Goal: Browse casually

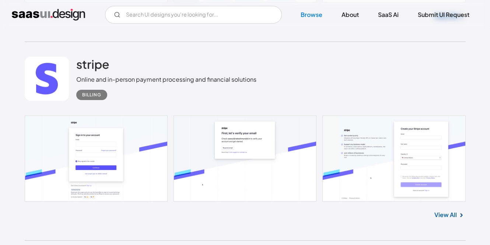
scroll to position [568, 0]
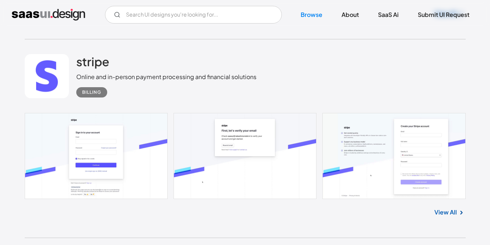
click at [150, 140] on link at bounding box center [245, 156] width 441 height 86
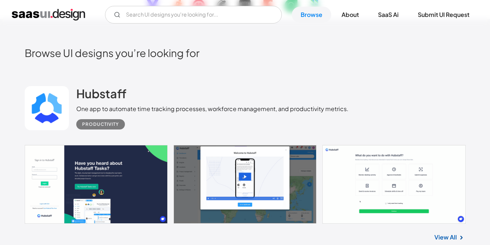
scroll to position [183, 0]
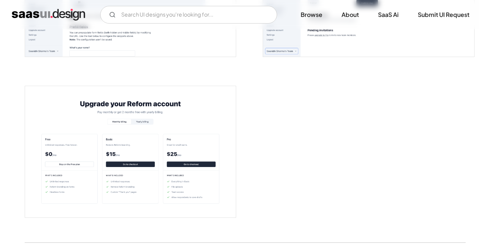
scroll to position [1541, 0]
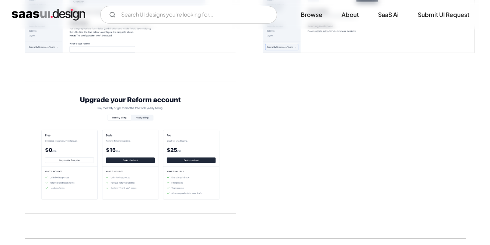
click at [136, 137] on img "open lightbox" at bounding box center [130, 148] width 211 height 132
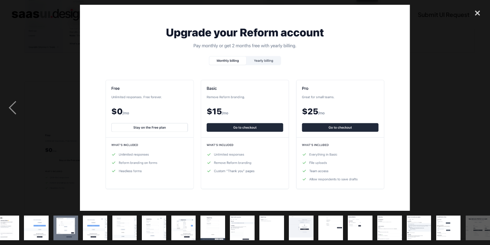
scroll to position [0, 74]
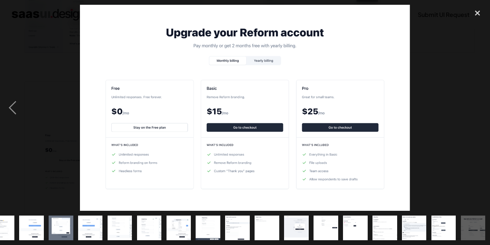
click at [259, 62] on img at bounding box center [245, 108] width 330 height 206
click at [479, 14] on div "close lightbox" at bounding box center [477, 13] width 25 height 16
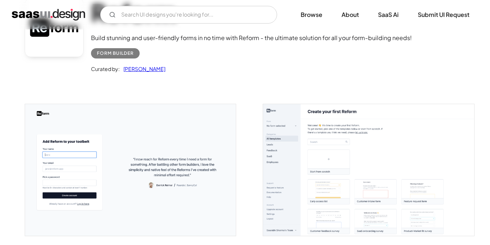
scroll to position [73, 0]
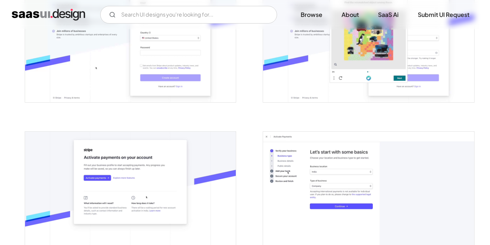
scroll to position [108, 0]
